Goal: Information Seeking & Learning: Learn about a topic

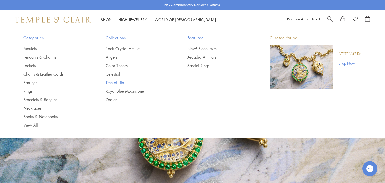
click at [117, 82] on link "Tree of Life" at bounding box center [136, 83] width 62 height 6
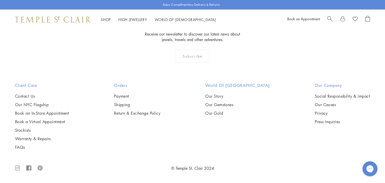
scroll to position [3194, 0]
click at [0, 0] on img at bounding box center [0, 0] width 0 height 0
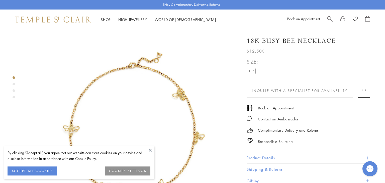
click at [151, 150] on button at bounding box center [151, 150] width 8 height 8
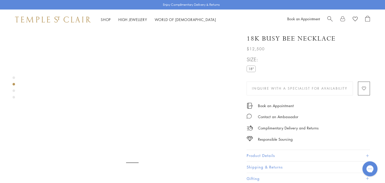
scroll to position [196, 0]
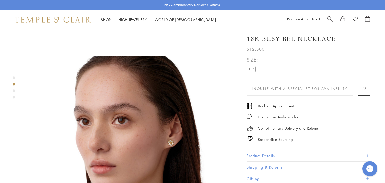
click at [193, 126] on img at bounding box center [132, 163] width 214 height 214
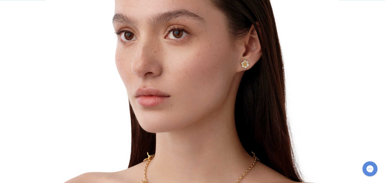
scroll to position [253, 0]
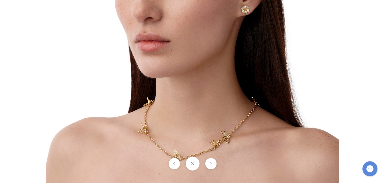
click at [193, 166] on button at bounding box center [192, 164] width 14 height 14
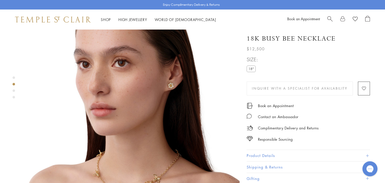
scroll to position [263, 0]
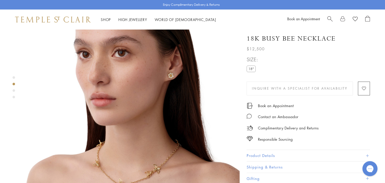
click at [284, 155] on button "Product Details" at bounding box center [307, 155] width 123 height 11
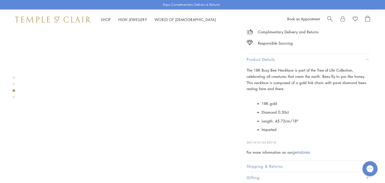
scroll to position [476, 0]
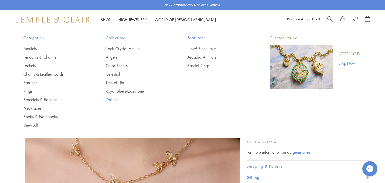
click at [108, 98] on link "Zodiac" at bounding box center [136, 100] width 62 height 6
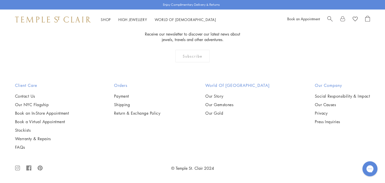
scroll to position [1147, 0]
